Goal: Find specific fact: Find specific fact

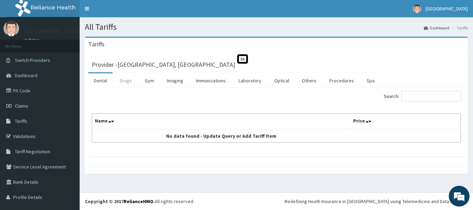
click at [123, 79] on link "Drugs" at bounding box center [125, 80] width 23 height 15
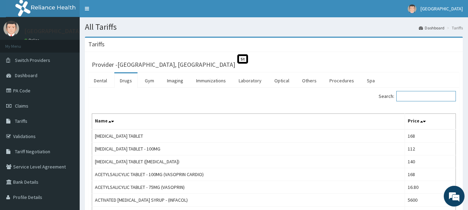
click at [436, 101] on input "Search:" at bounding box center [427, 96] width 60 height 10
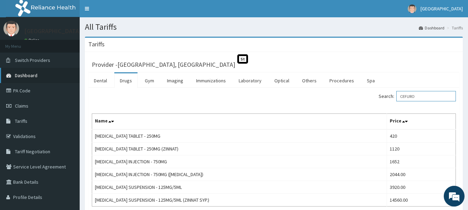
type input "CEFURO"
click at [37, 75] on link "Dashboard" at bounding box center [40, 75] width 80 height 15
